Goal: Information Seeking & Learning: Learn about a topic

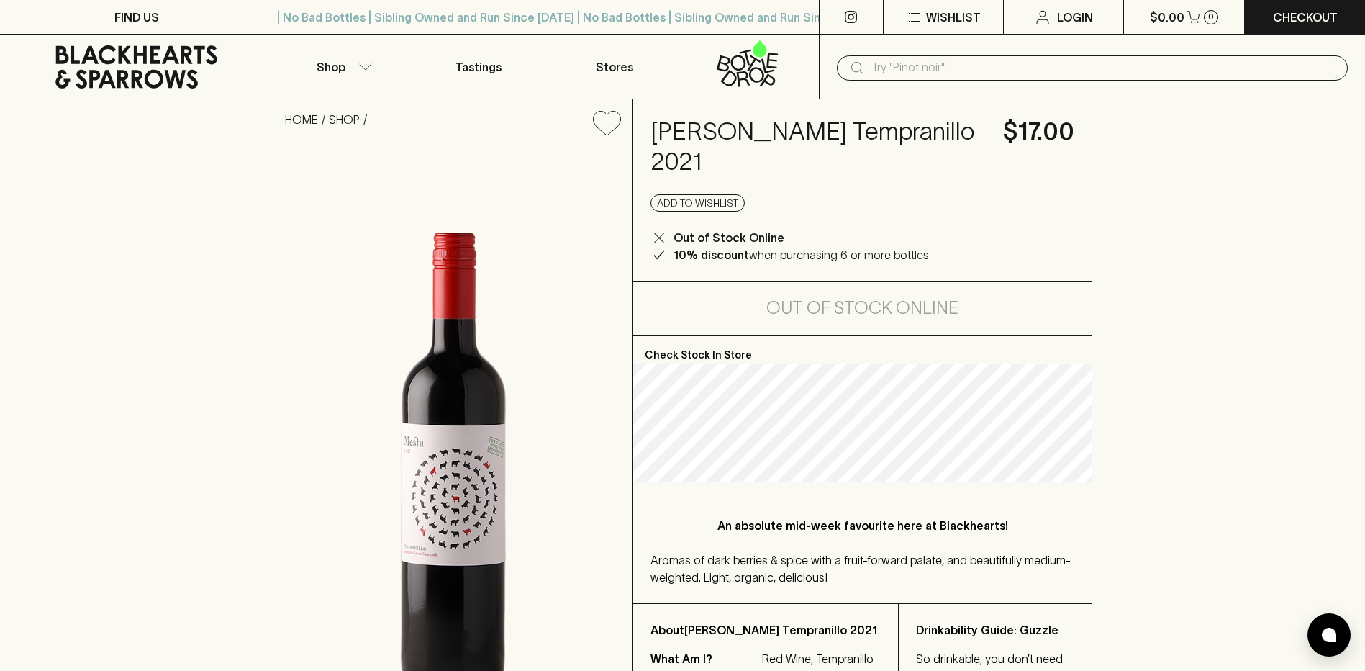
click at [931, 73] on input "text" at bounding box center [1104, 67] width 465 height 23
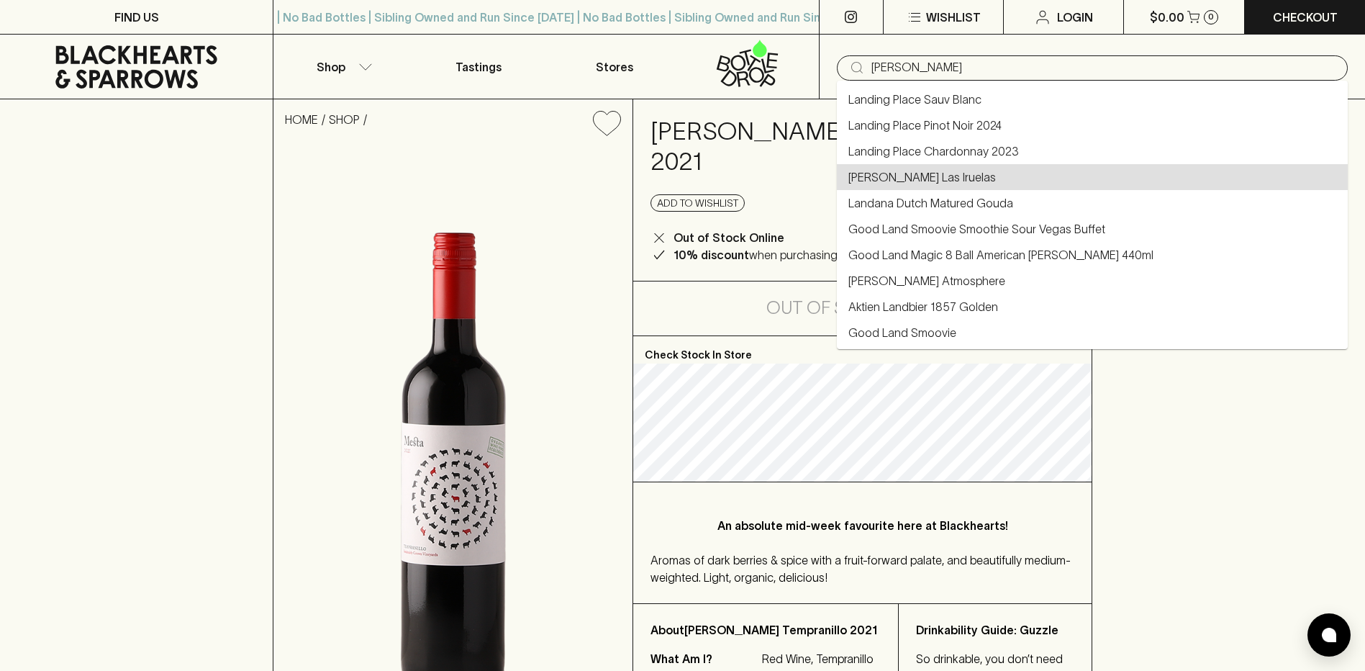
type input "Daniel Landi Las Iruelas"
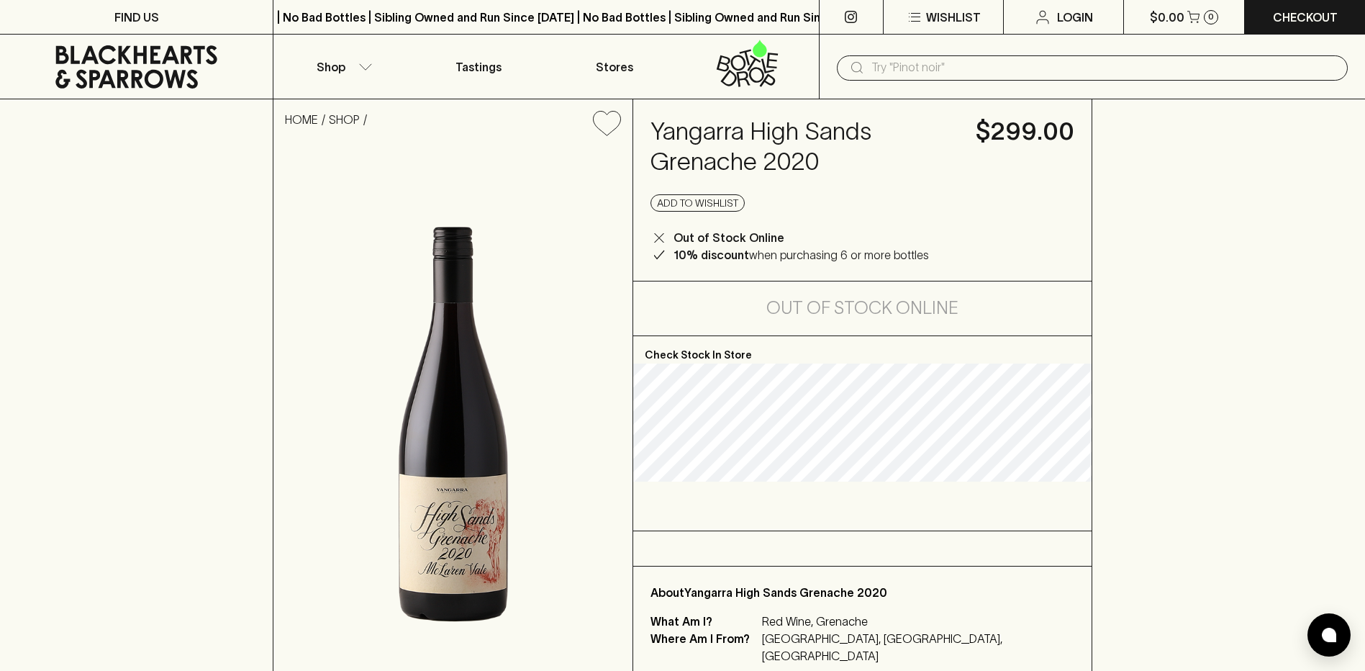
click at [913, 68] on input "text" at bounding box center [1104, 67] width 465 height 23
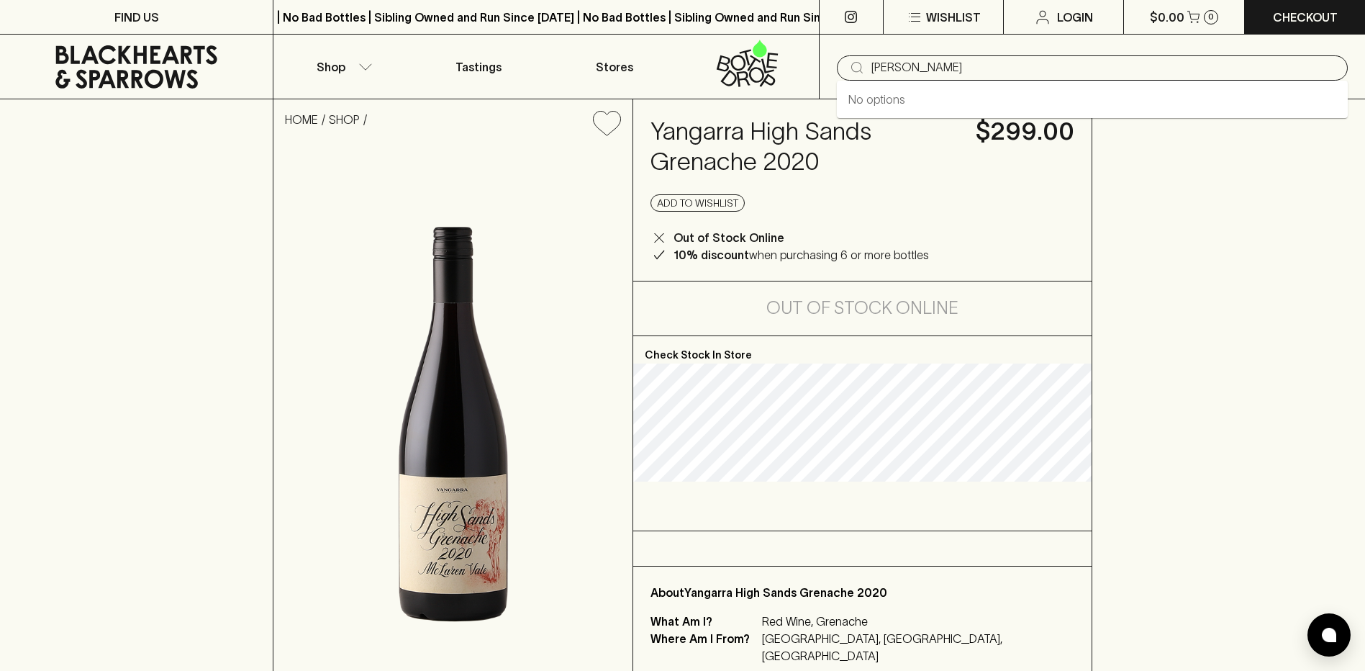
type input "jeannette"
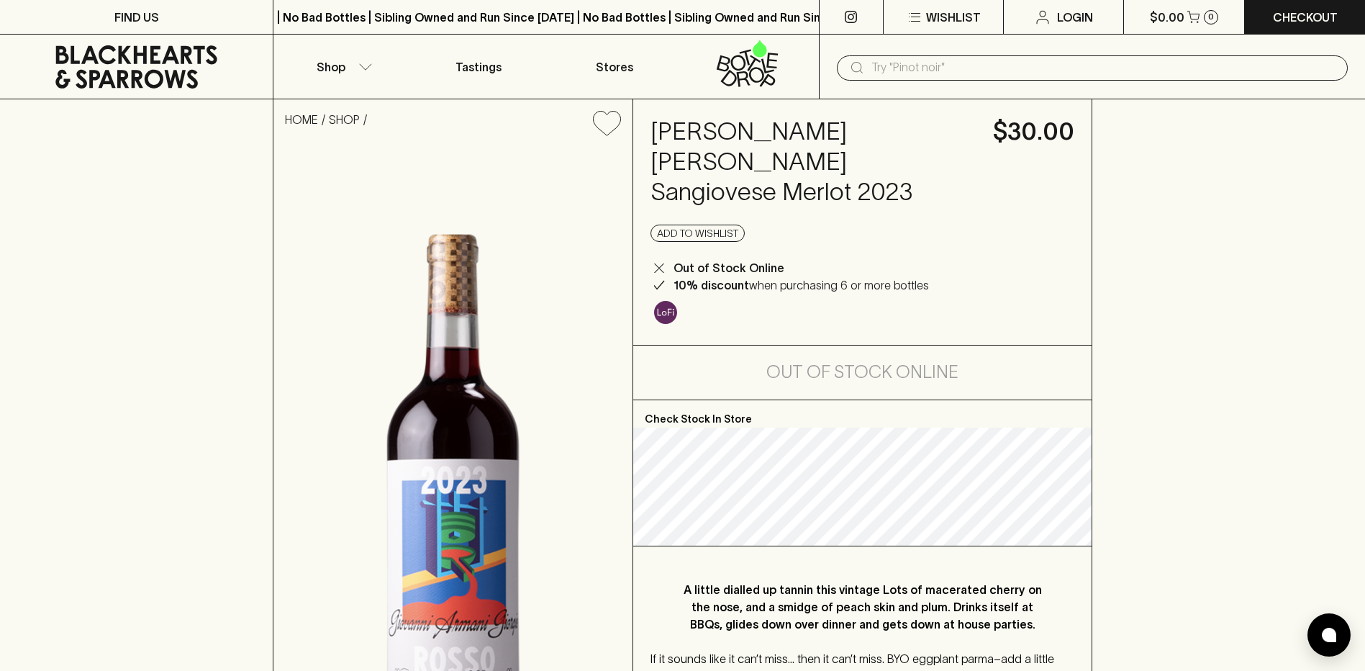
click at [915, 69] on input "text" at bounding box center [1104, 67] width 465 height 23
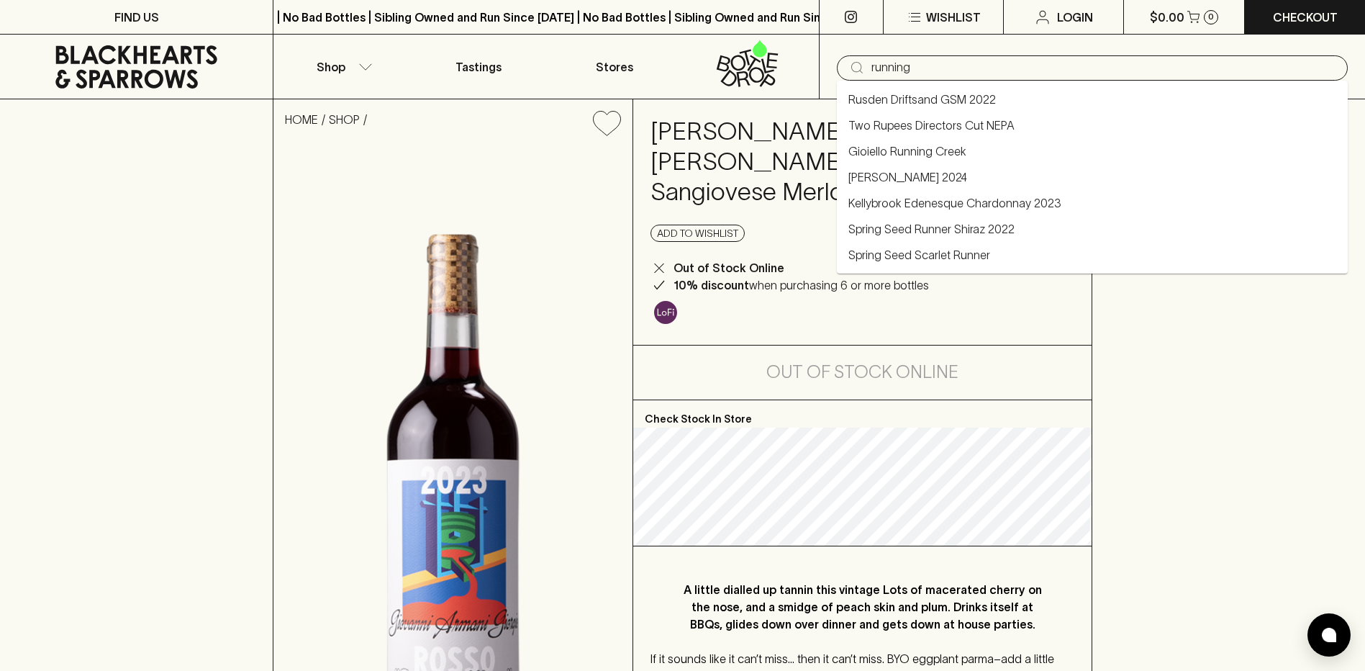
type input "running"
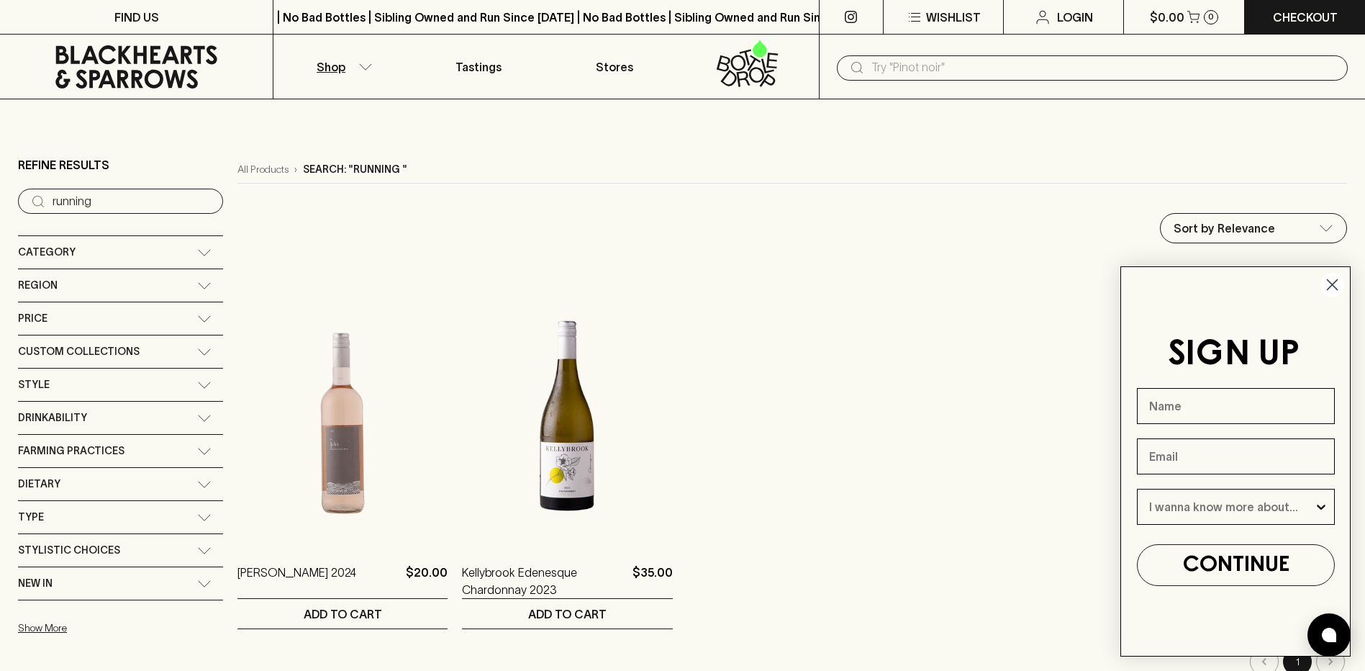
click at [915, 70] on input "text" at bounding box center [1104, 67] width 465 height 23
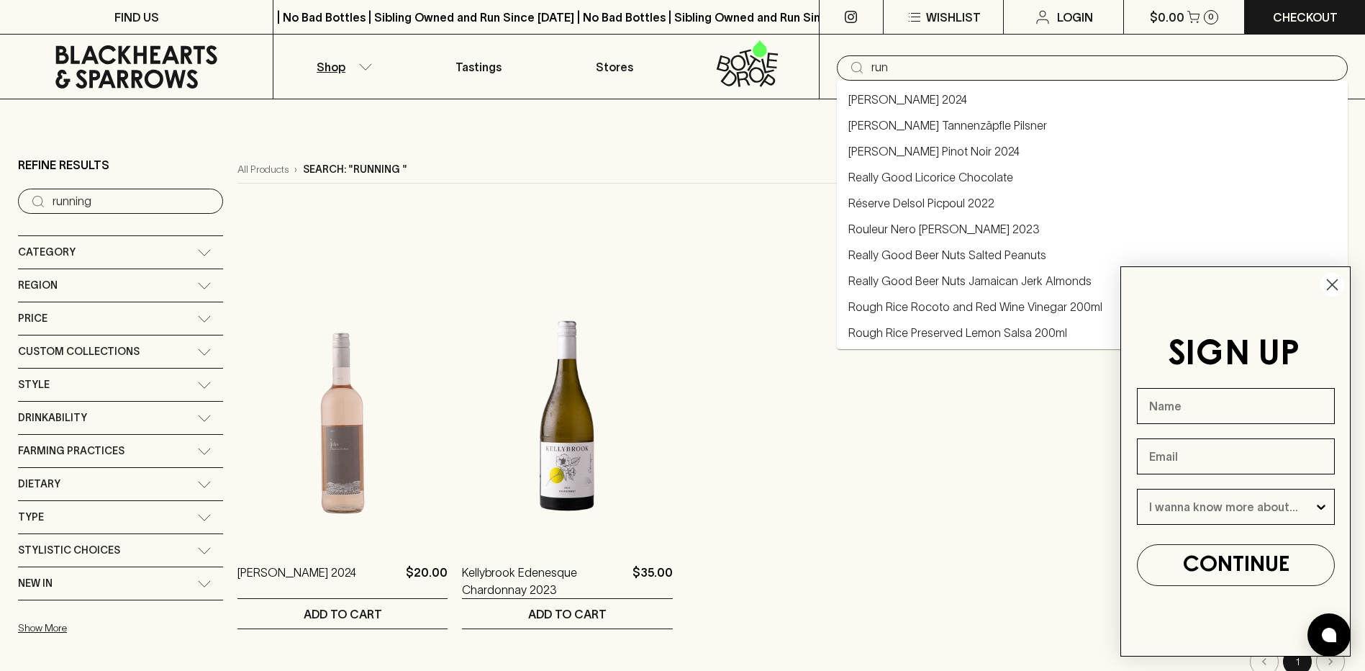
type input "runn"
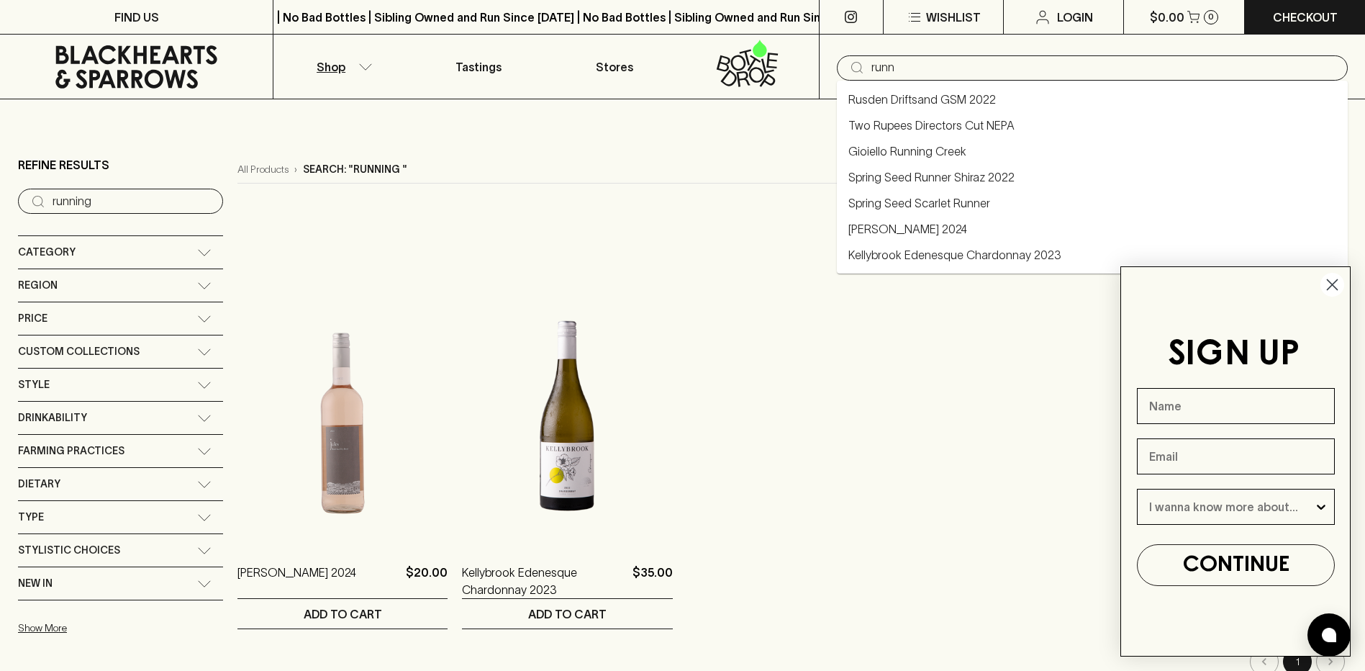
click at [916, 152] on link "Gioiello Running Creek" at bounding box center [908, 151] width 118 height 17
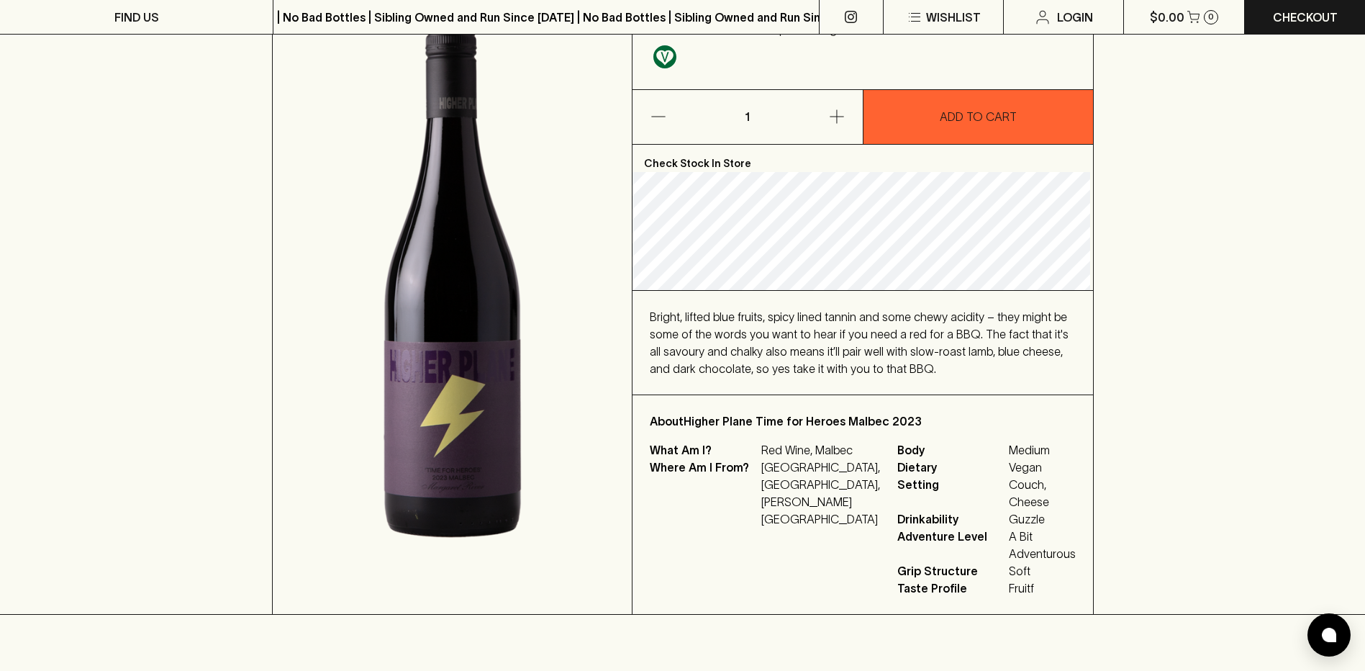
scroll to position [202, 0]
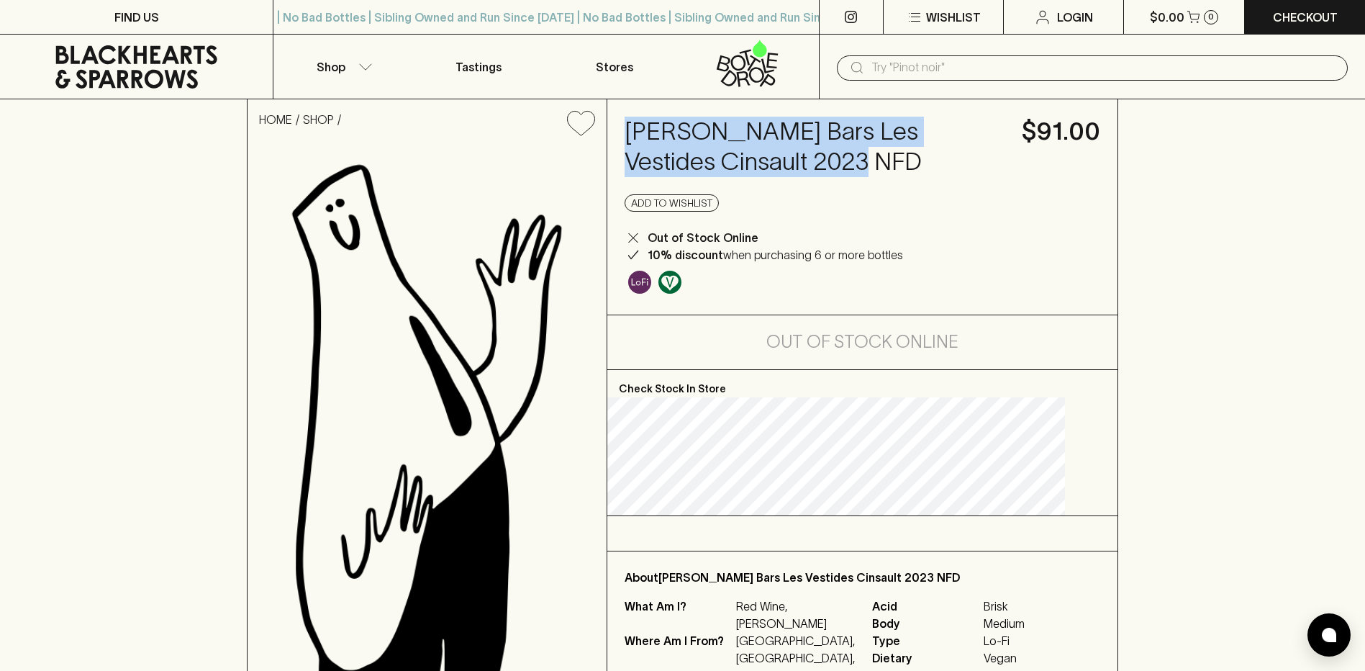
drag, startPoint x: 854, startPoint y: 157, endPoint x: 646, endPoint y: 130, distance: 209.8
click at [646, 130] on div "[PERSON_NAME] Bars Les Vestides Cinsault 2023 NFD $91.00 Add to wishlist Out of…" at bounding box center [862, 206] width 510 height 215
drag, startPoint x: 646, startPoint y: 130, endPoint x: 699, endPoint y: 129, distance: 52.5
